Goal: Task Accomplishment & Management: Manage account settings

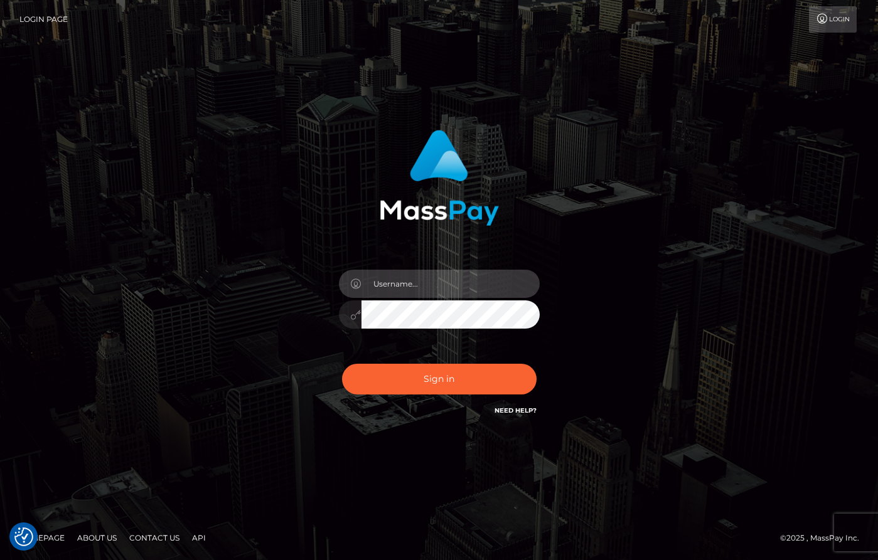
click at [472, 295] on input "text" at bounding box center [450, 284] width 178 height 28
click at [472, 289] on input "text" at bounding box center [450, 284] width 178 height 28
type input "dany baker boulanger"
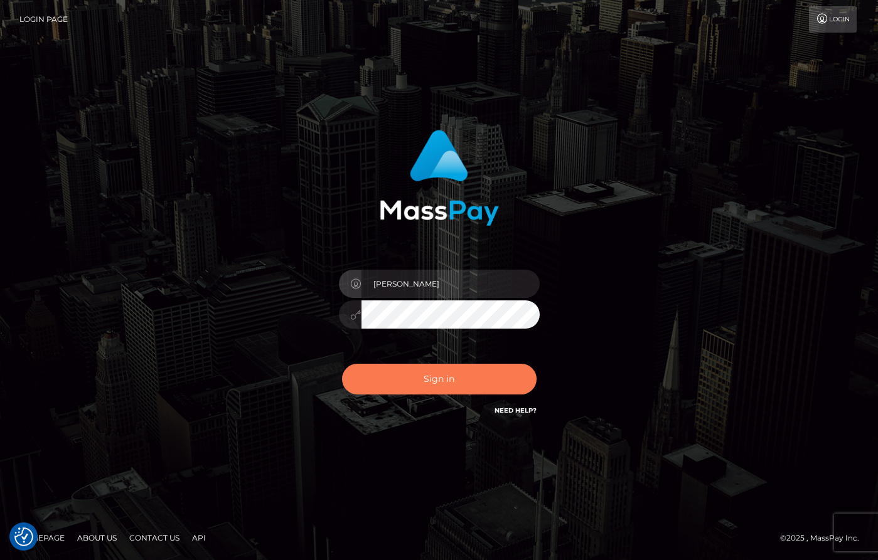
click at [479, 373] on button "Sign in" at bounding box center [439, 379] width 194 height 31
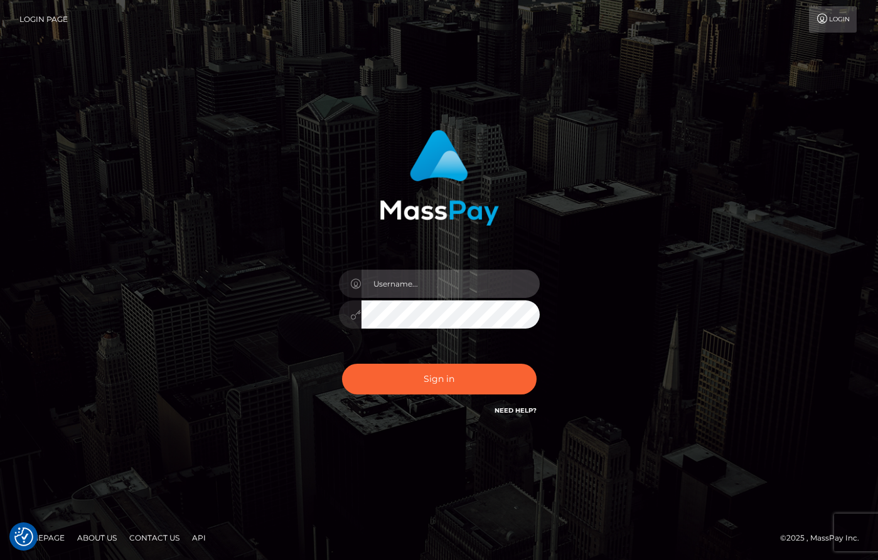
click at [454, 277] on input "text" at bounding box center [450, 284] width 178 height 28
type input "dany baker boulanger"
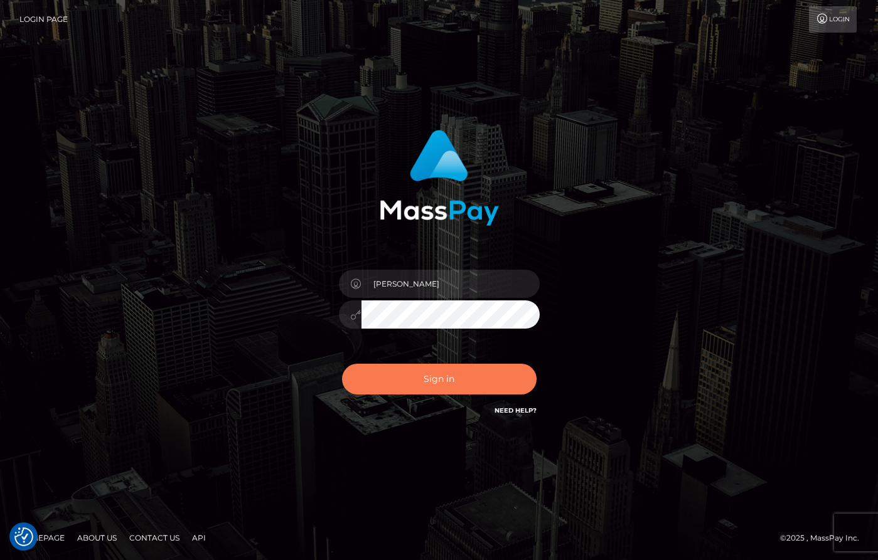
click at [497, 383] on button "Sign in" at bounding box center [439, 379] width 194 height 31
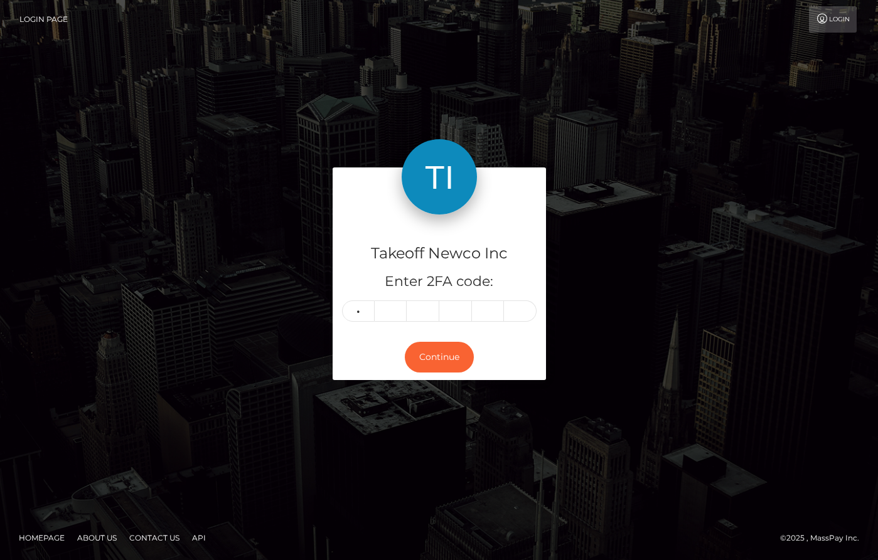
type input "6"
type input "4"
type input "5"
type input "8"
type input "0"
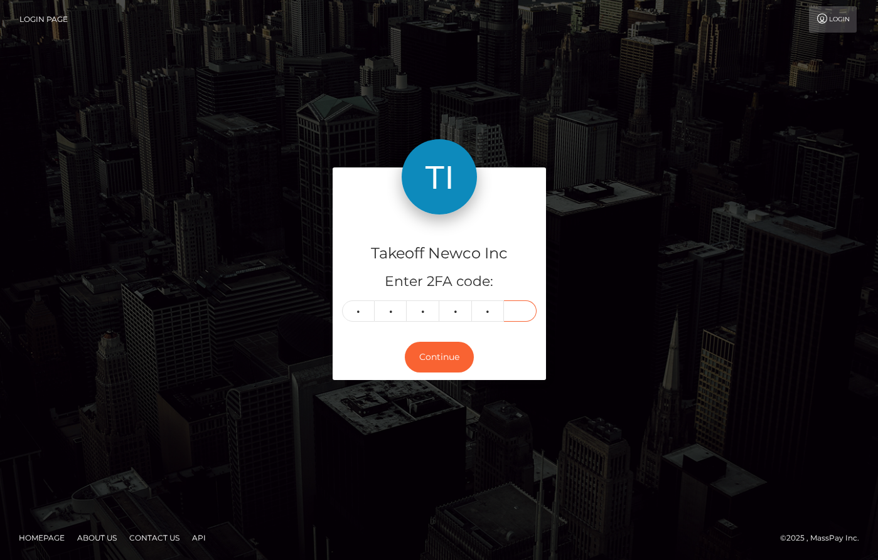
type input "6"
